Goal: Browse casually

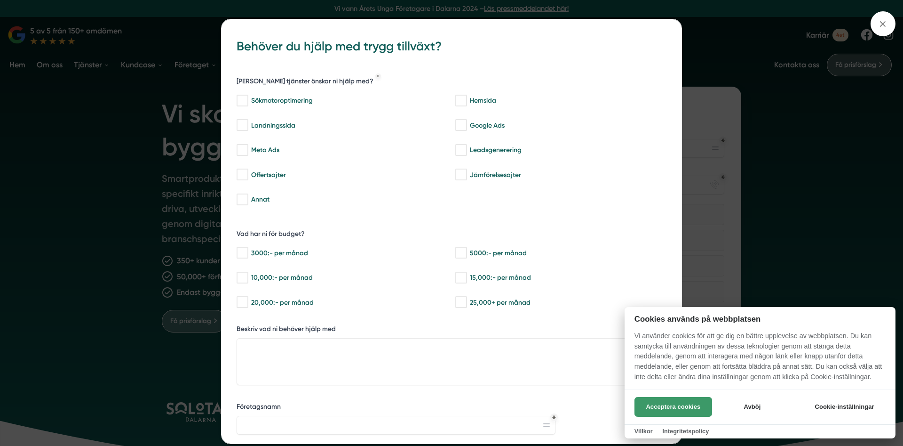
click at [694, 401] on button "Acceptera cookies" at bounding box center [674, 407] width 78 height 20
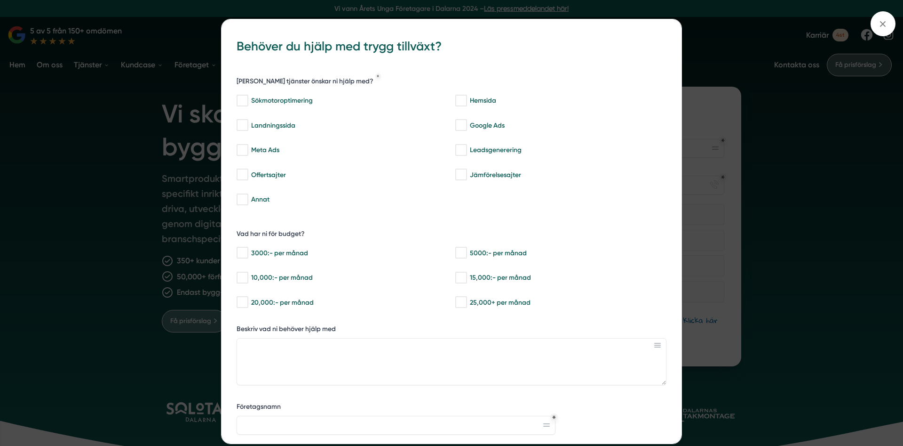
scroll to position [109, 0]
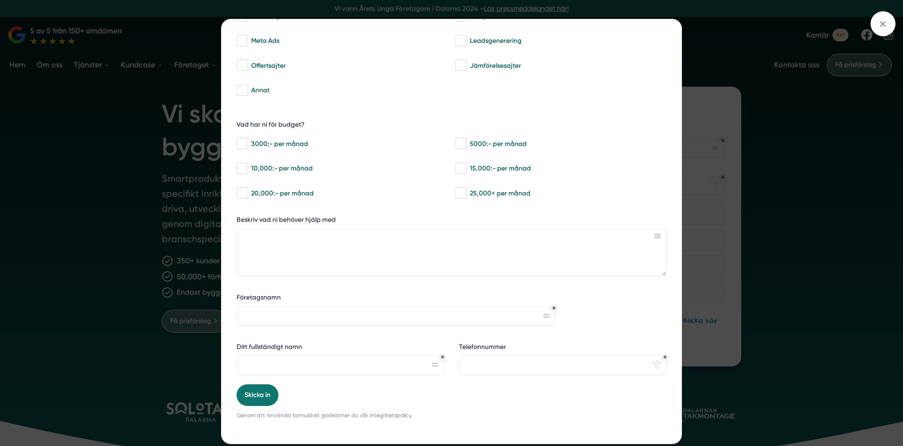
click at [864, 218] on div "bbc9b822-b2c6-488a-ab3e-9a2d59e49c7c Behöver du hjälp med trygg tillväxt? [PERS…" at bounding box center [451, 223] width 903 height 446
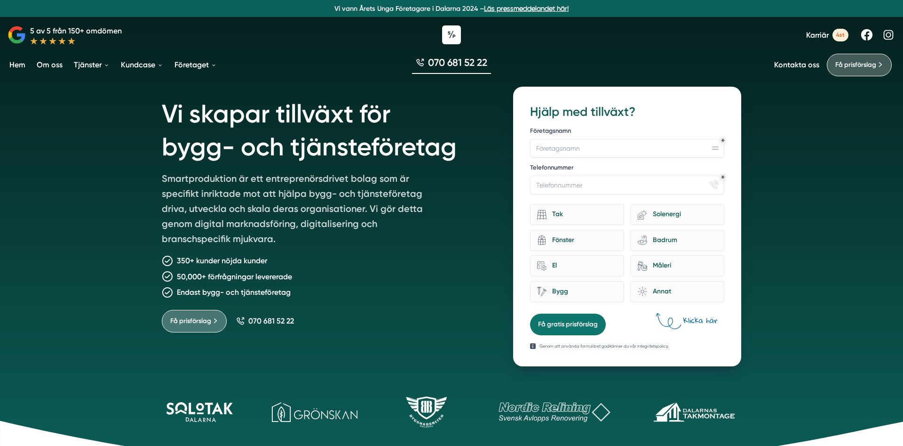
click at [765, 219] on div "Vi skapar tillväxt för bygg- och tjänsteföretag Smartproduktion är ett entrepre…" at bounding box center [451, 236] width 903 height 472
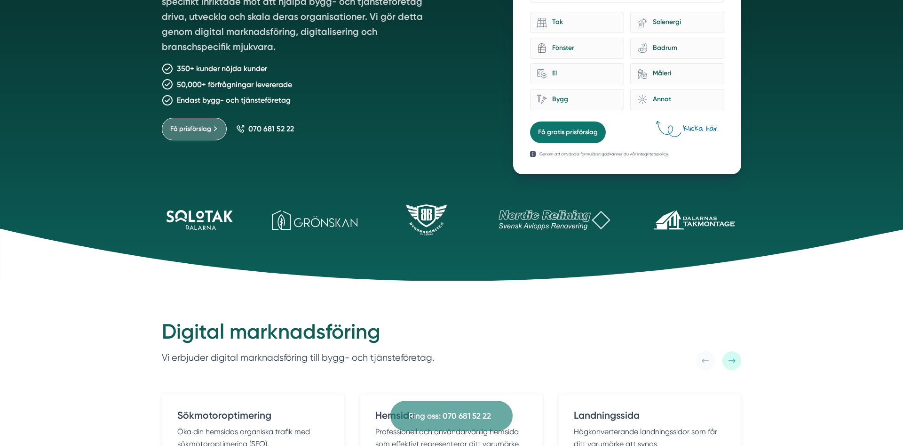
scroll to position [0, 0]
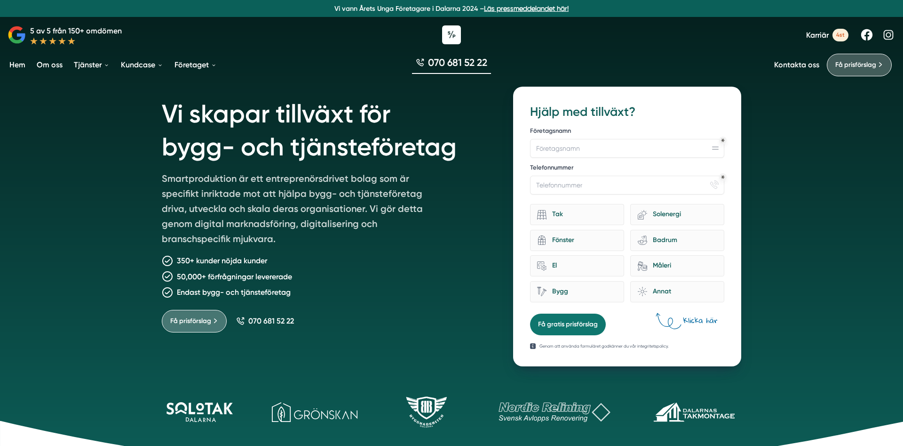
click at [179, 120] on h1 "Vi skapar tillväxt för bygg- och tjänsteföretag" at bounding box center [326, 129] width 329 height 84
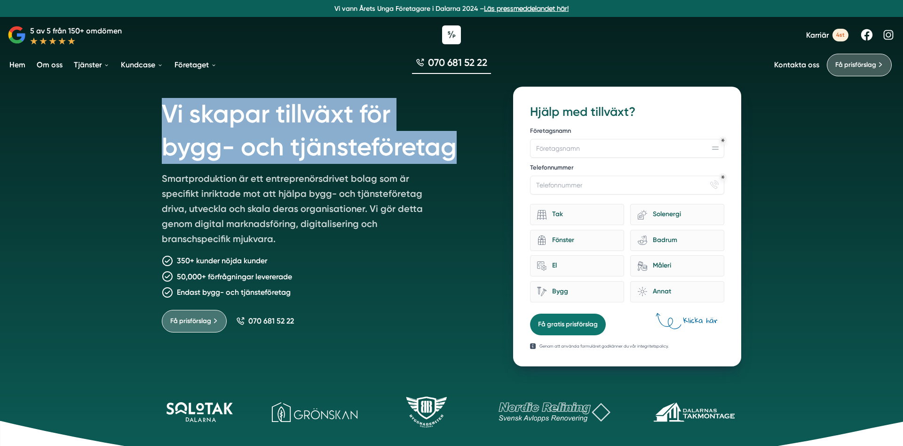
drag, startPoint x: 179, startPoint y: 120, endPoint x: 437, endPoint y: 144, distance: 259.5
click at [437, 144] on h1 "Vi skapar tillväxt för bygg- och tjänsteföretag" at bounding box center [326, 129] width 329 height 84
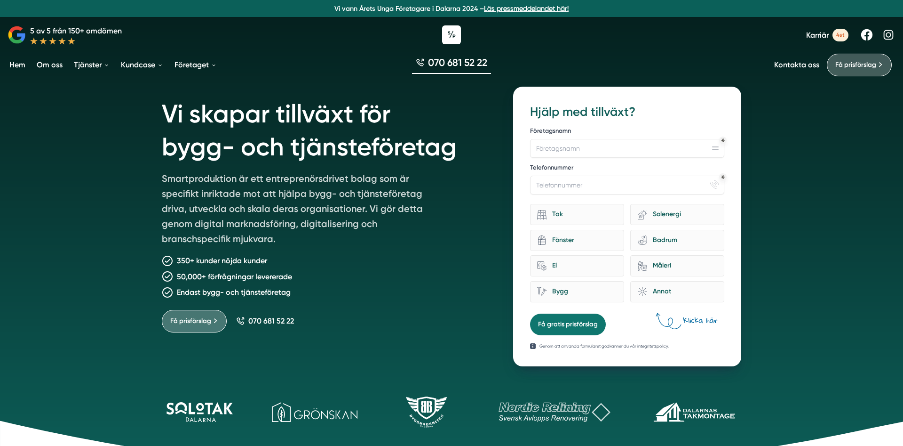
click at [317, 81] on div "Vi skapar tillväxt för bygg- och tjänsteföretag Smartproduktion är ett entrepre…" at bounding box center [452, 220] width 580 height 291
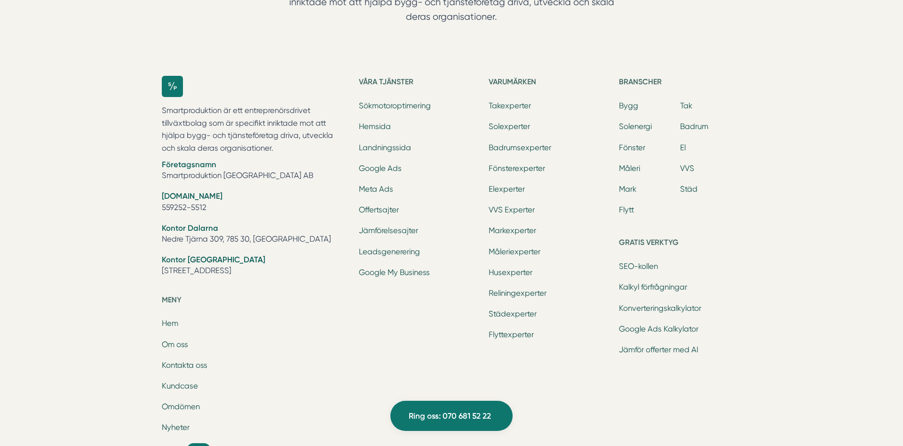
scroll to position [3147, 0]
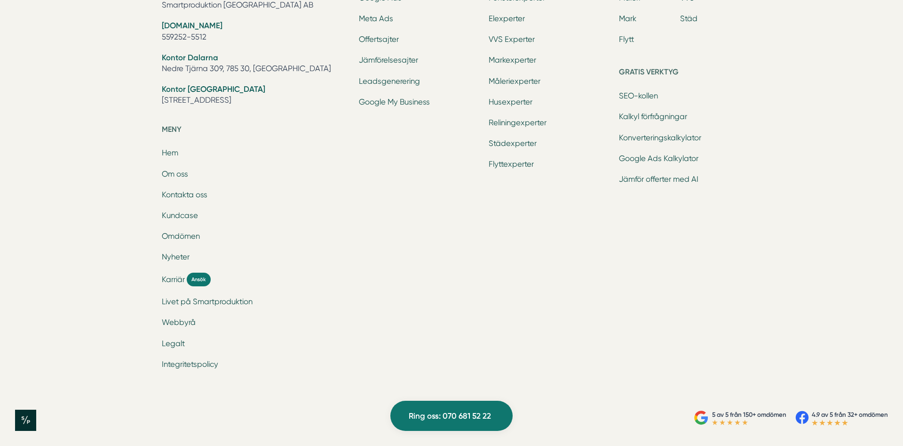
drag, startPoint x: 424, startPoint y: 254, endPoint x: 416, endPoint y: 213, distance: 41.2
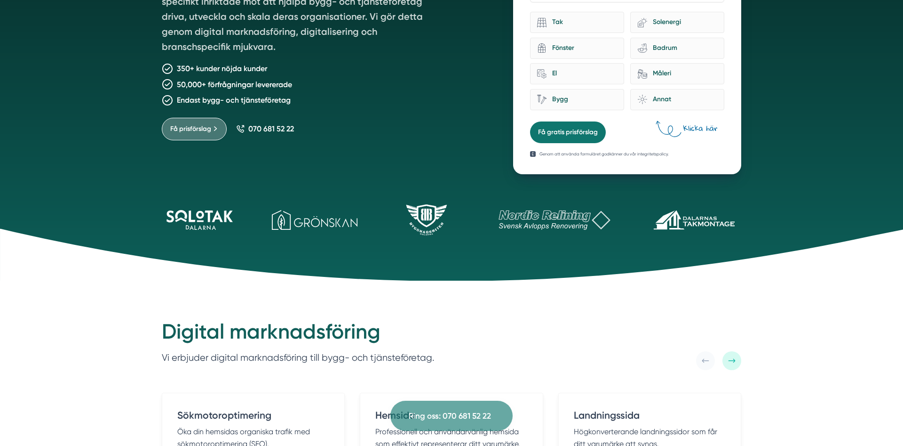
scroll to position [0, 0]
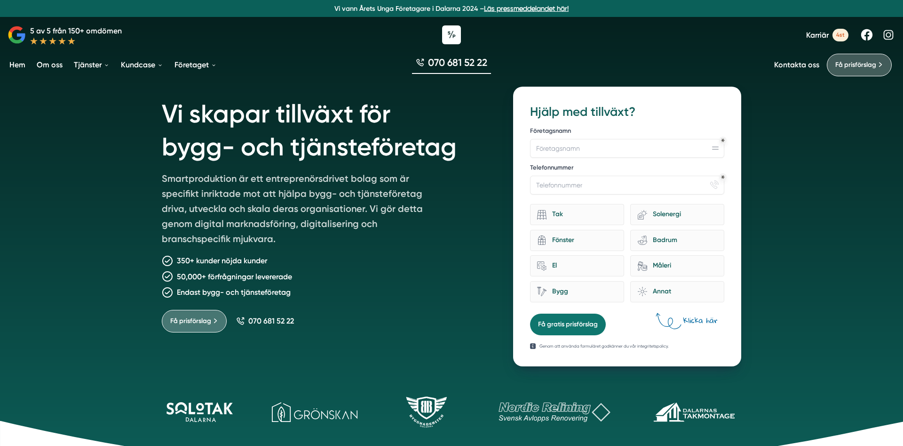
click at [176, 112] on h1 "Vi skapar tillväxt för bygg- och tjänsteföretag" at bounding box center [326, 129] width 329 height 84
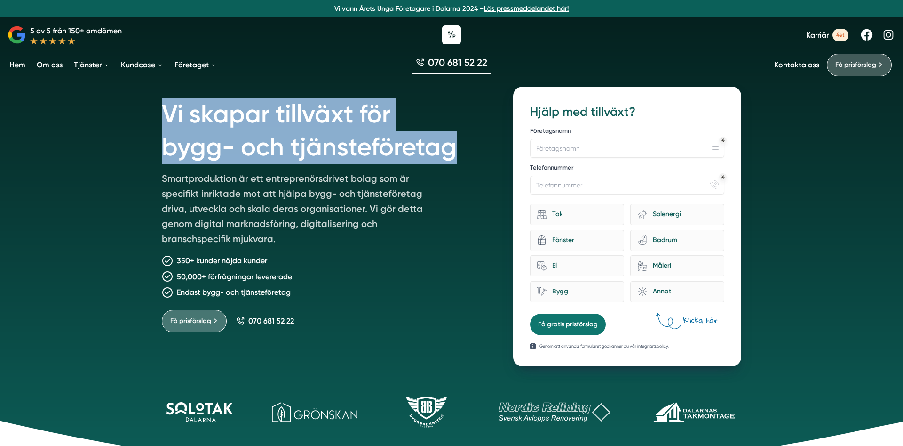
drag, startPoint x: 180, startPoint y: 112, endPoint x: 378, endPoint y: 143, distance: 200.5
click at [378, 143] on h1 "Vi skapar tillväxt för bygg- och tjänsteföretag" at bounding box center [326, 129] width 329 height 84
copy h1 "Vi skapar tillväxt för bygg- och tjänsteföretag"
